Goal: Browse casually

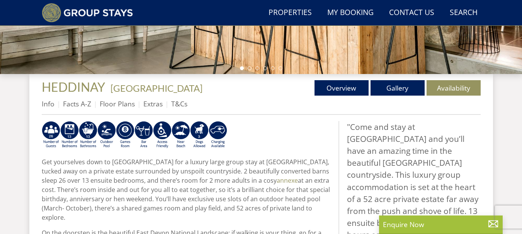
scroll to position [243, 0]
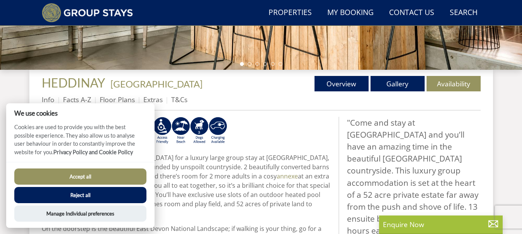
drag, startPoint x: 525, startPoint y: 17, endPoint x: 521, endPoint y: 72, distance: 54.6
click at [104, 194] on button "Reject all" at bounding box center [80, 195] width 132 height 16
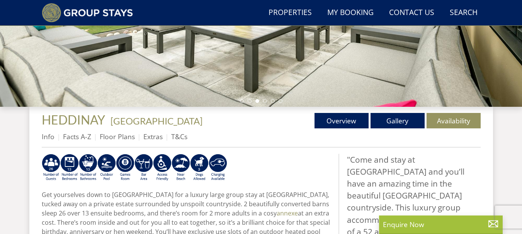
scroll to position [187, 0]
